Goal: Information Seeking & Learning: Learn about a topic

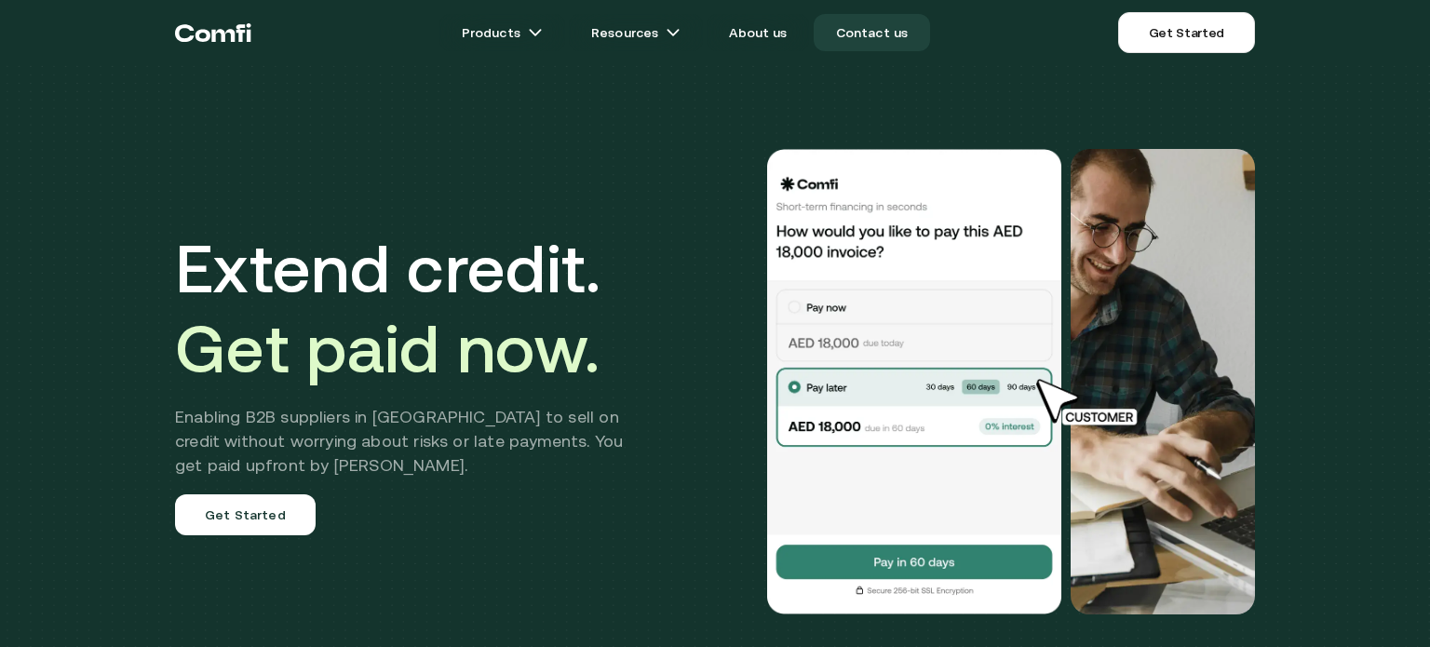
click at [836, 26] on link "Contact us" at bounding box center [872, 32] width 117 height 37
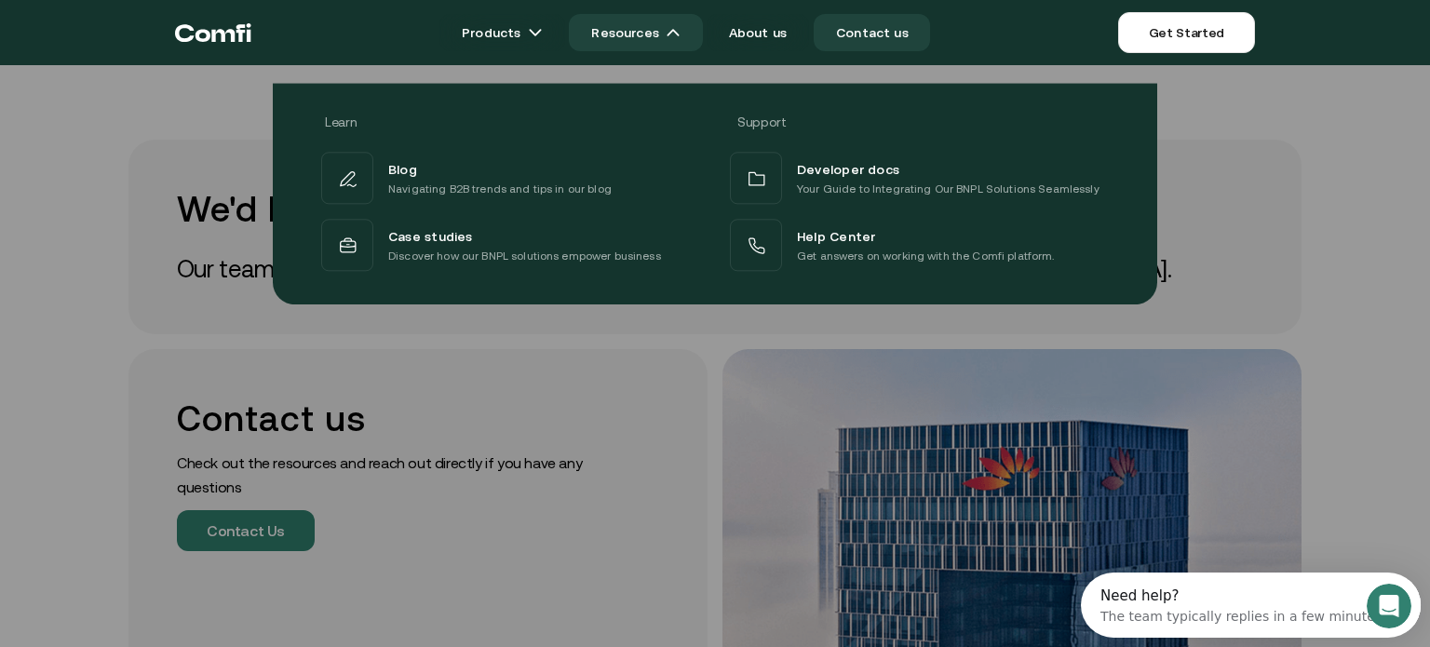
click at [622, 37] on link "Resources" at bounding box center [636, 32] width 134 height 37
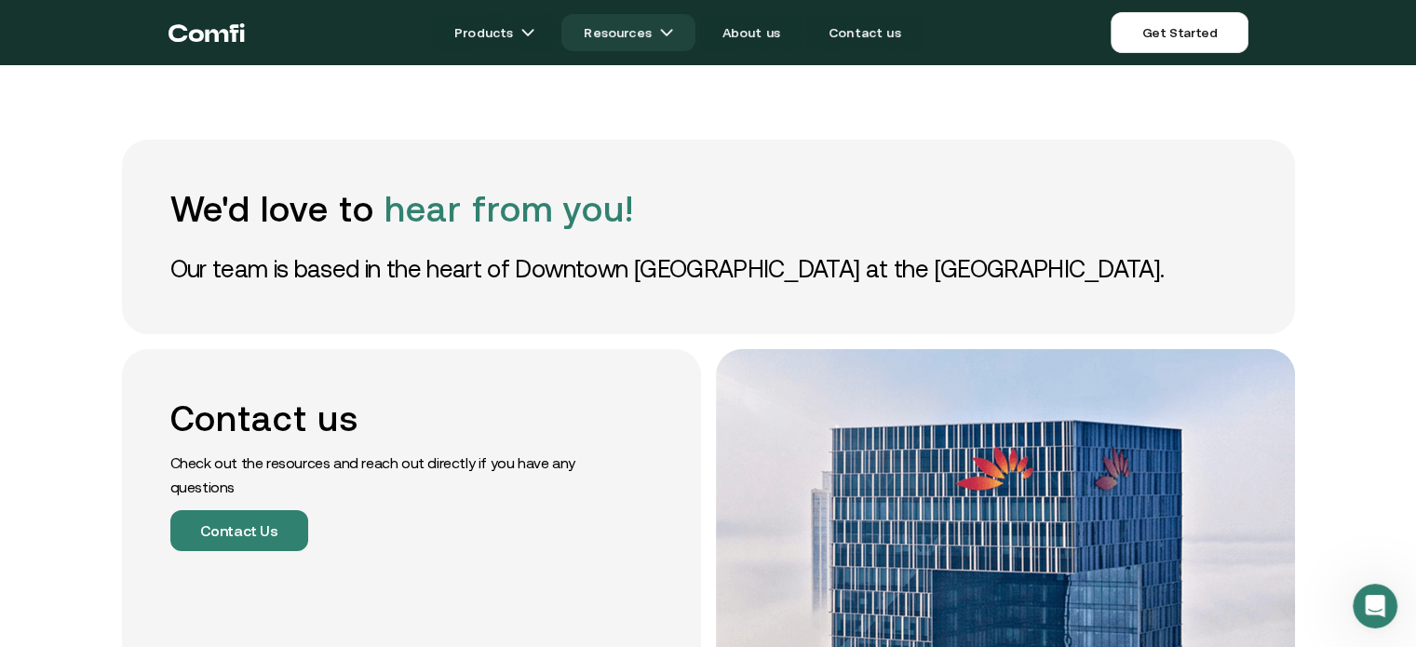
click at [622, 37] on link "Resources" at bounding box center [628, 32] width 134 height 37
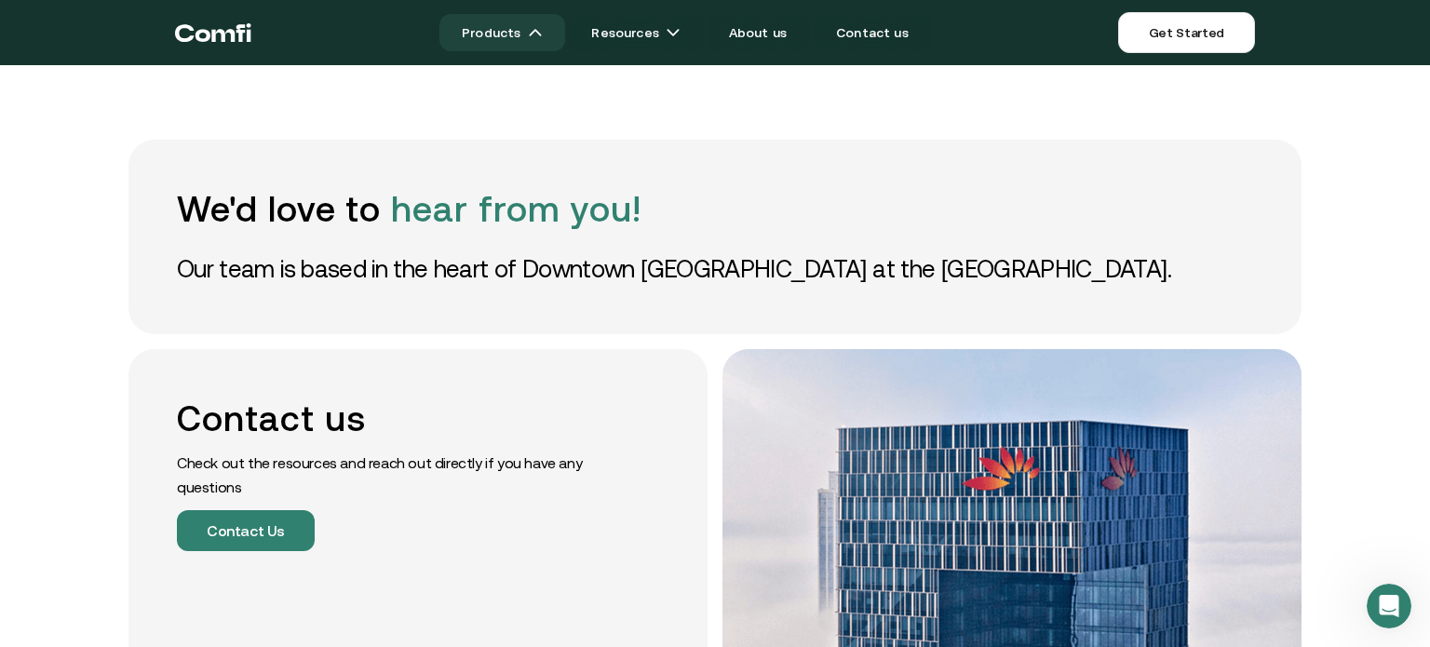
click at [504, 40] on link "Products" at bounding box center [502, 32] width 126 height 37
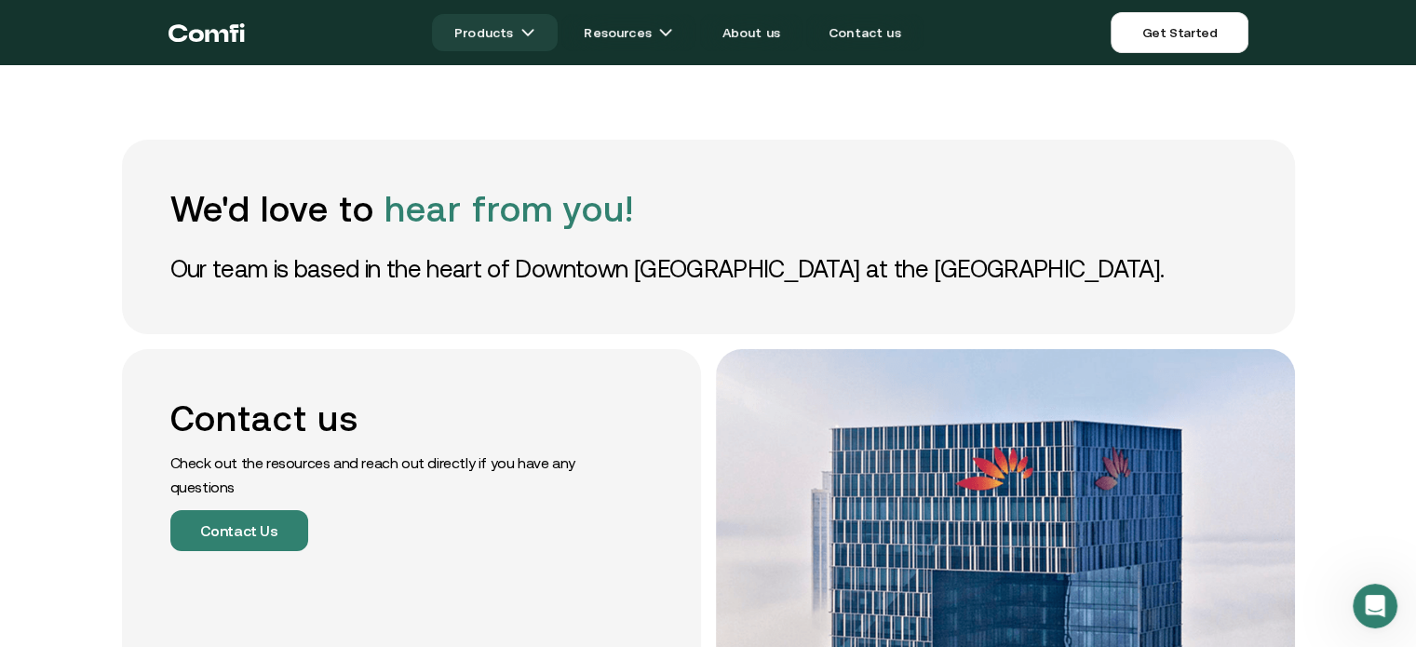
click at [535, 35] on img at bounding box center [527, 32] width 15 height 15
click at [543, 40] on link "Products" at bounding box center [495, 32] width 126 height 37
click at [474, 32] on link "Products" at bounding box center [495, 32] width 126 height 37
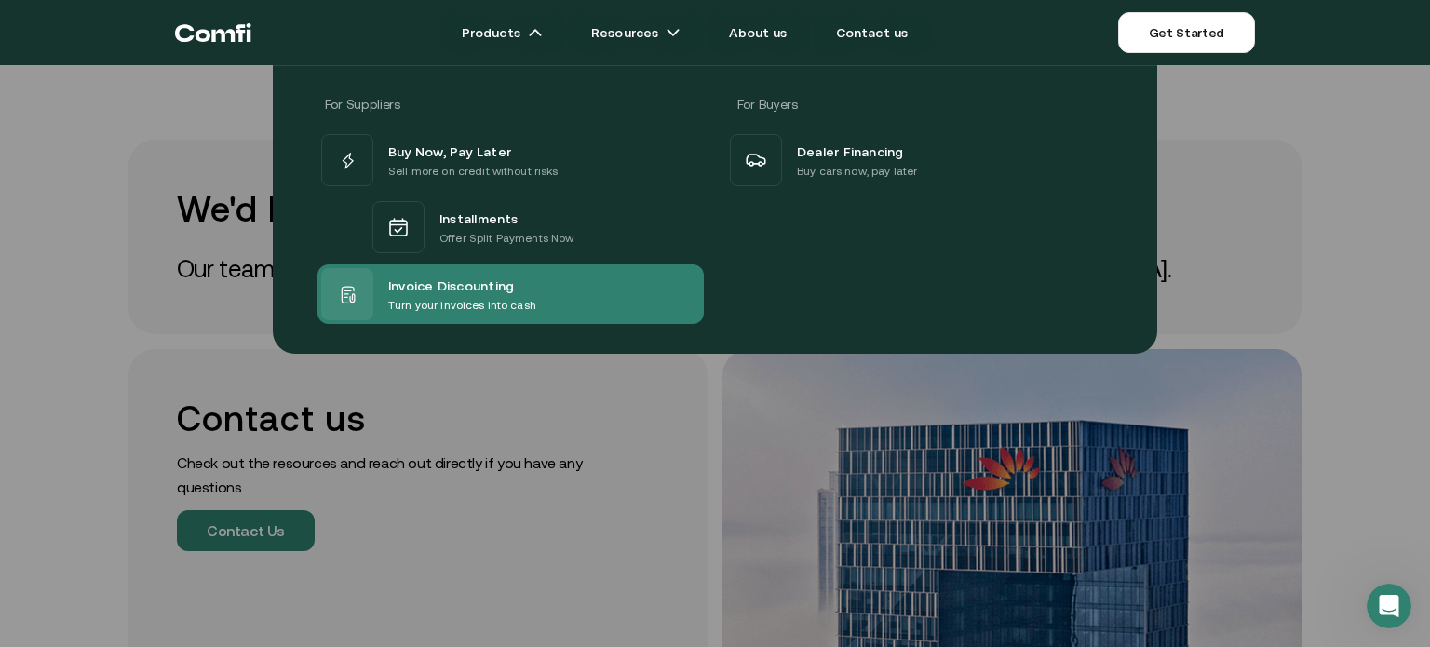
click at [419, 297] on p "Turn your invoices into cash" at bounding box center [462, 305] width 148 height 19
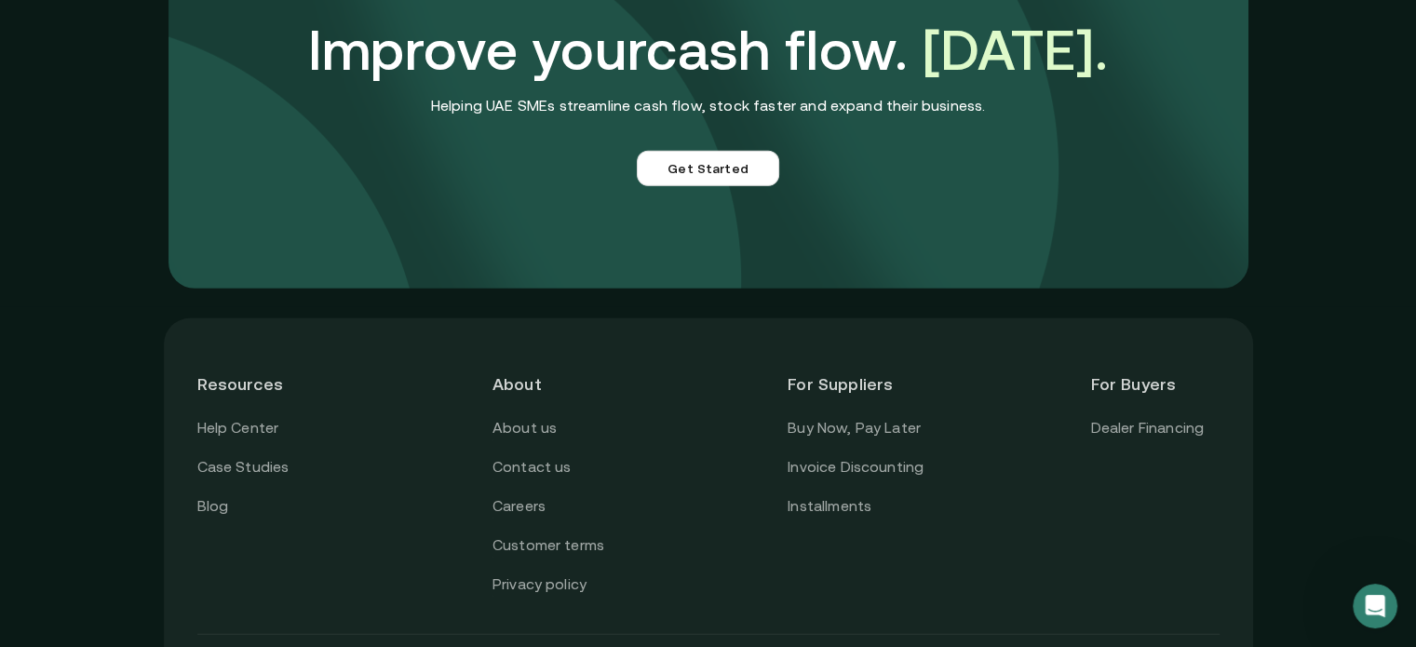
scroll to position [5275, 0]
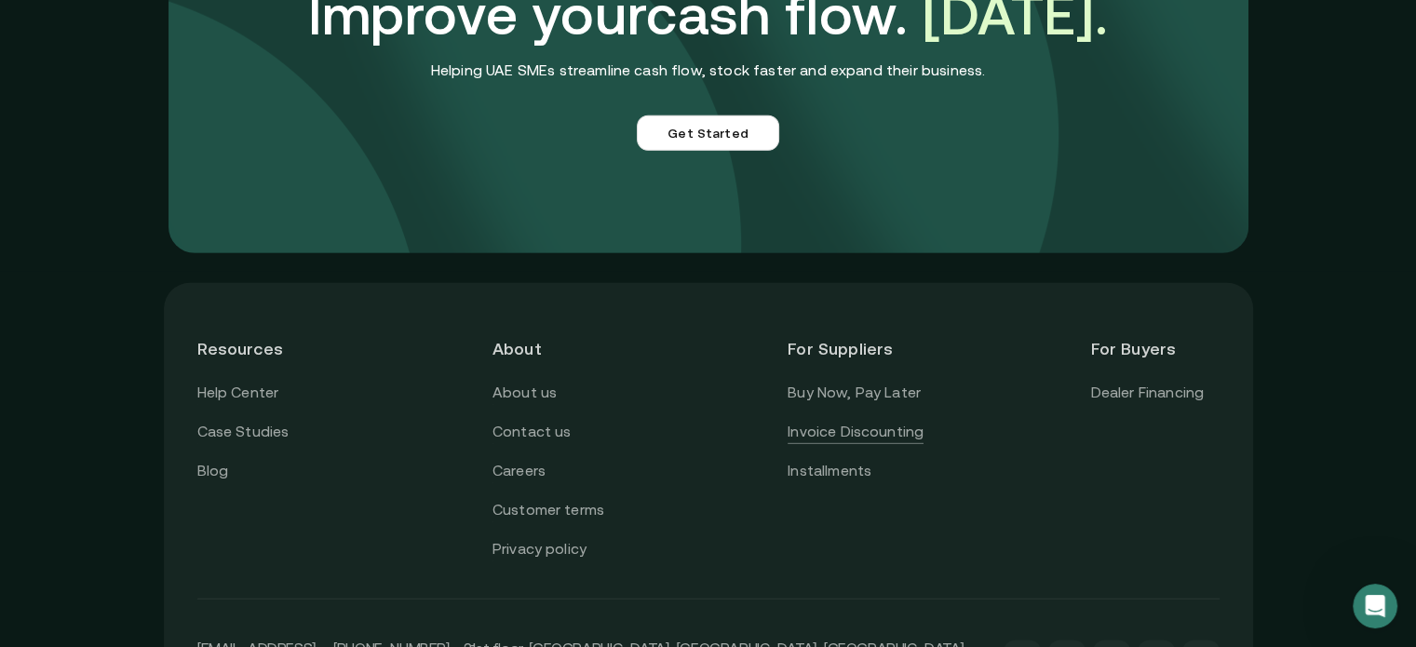
click at [839, 437] on link "Invoice Discounting" at bounding box center [856, 432] width 136 height 24
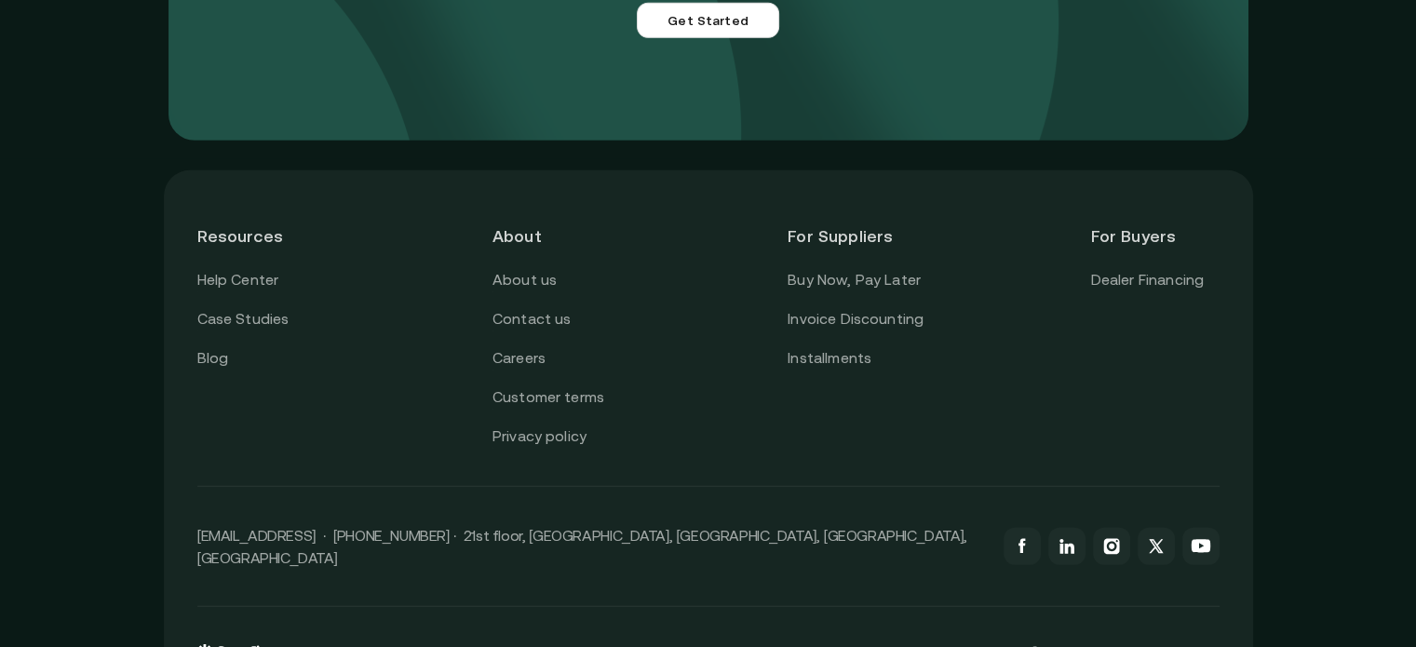
scroll to position [5426, 0]
